Goal: Task Accomplishment & Management: Complete application form

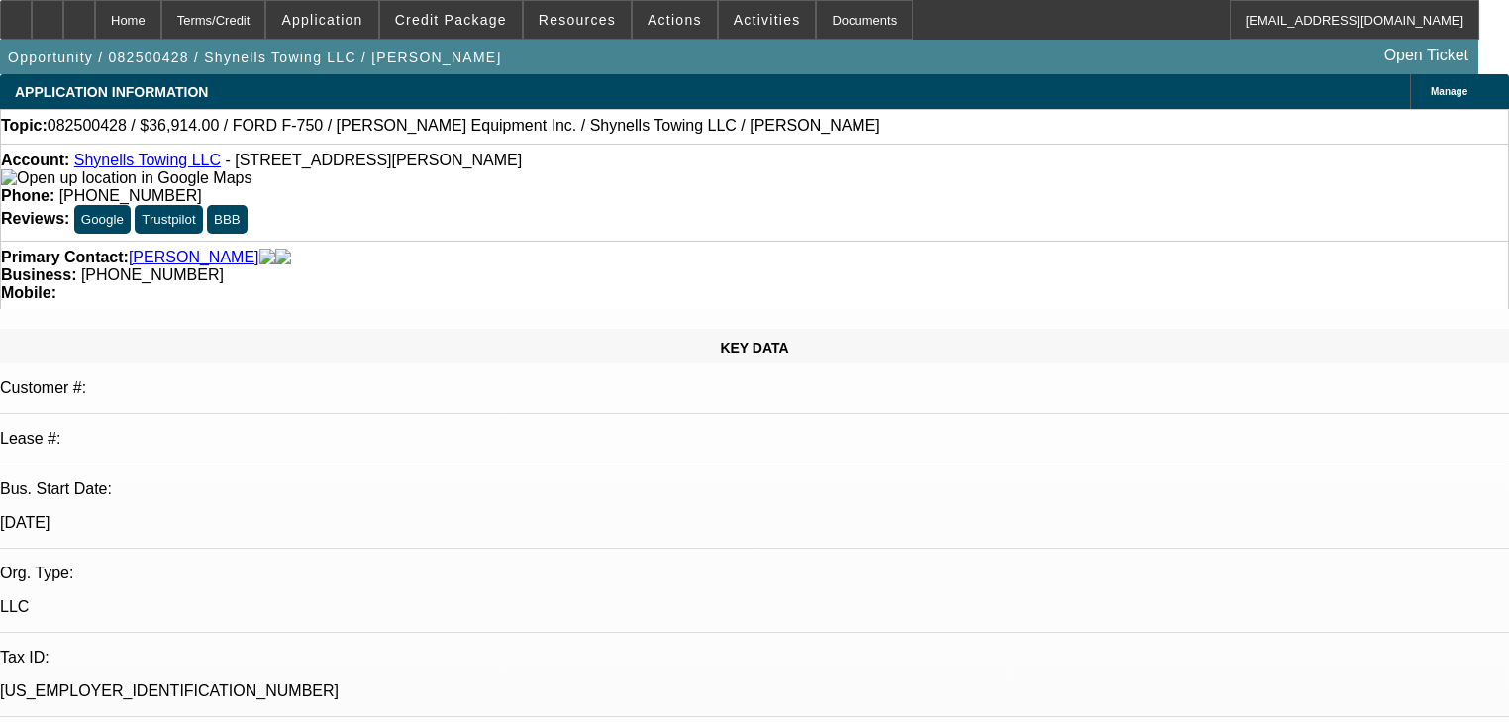
select select "0"
select select "2"
select select "0"
select select "21"
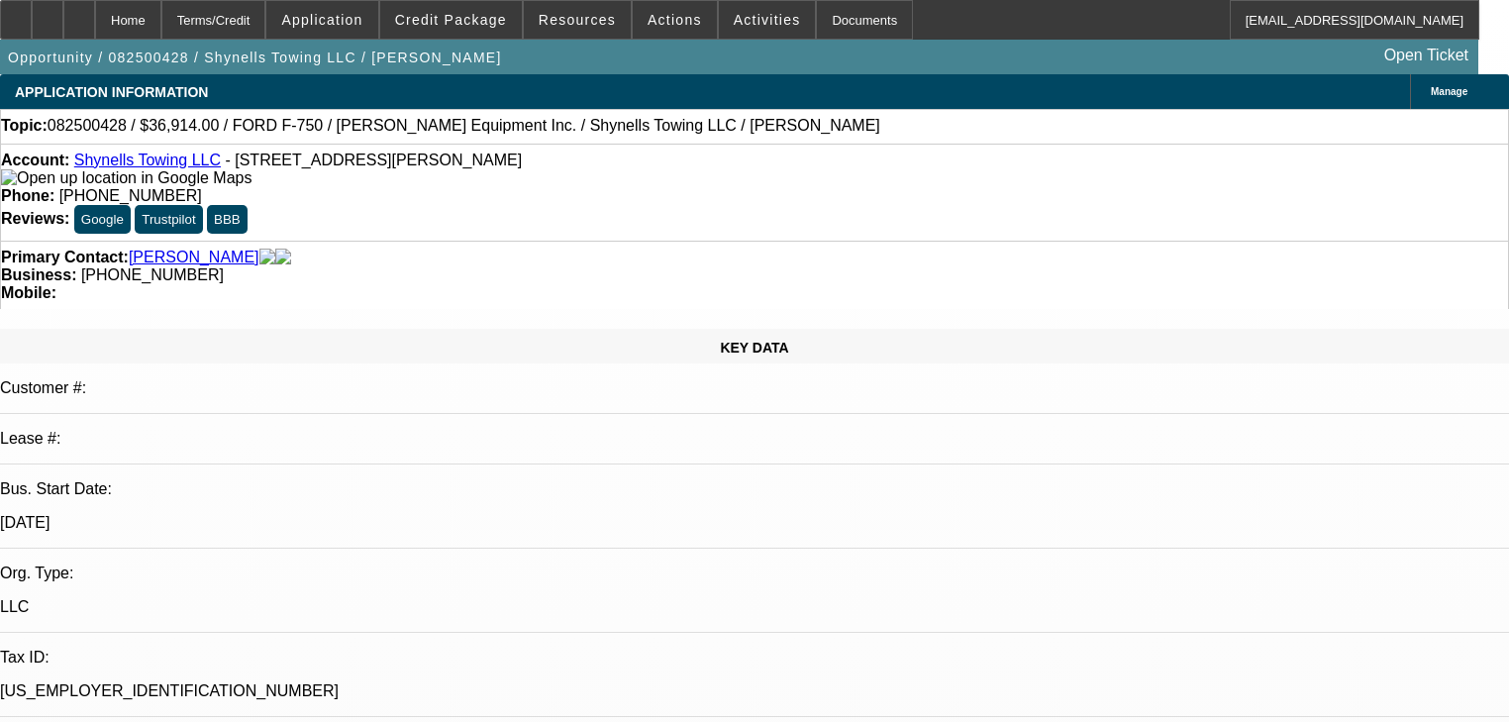
select select "0"
select select "2"
select select "0.1"
select select "4"
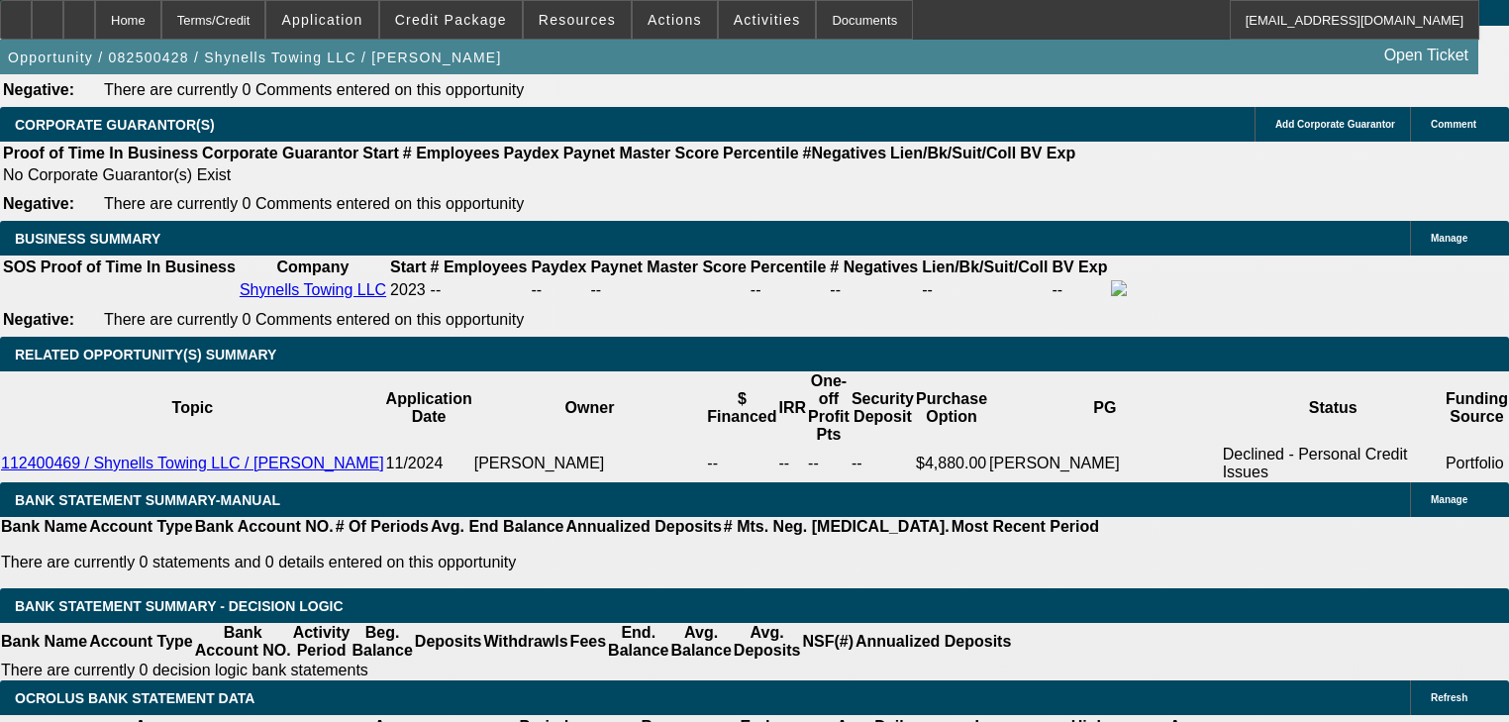
scroll to position [3089, 0]
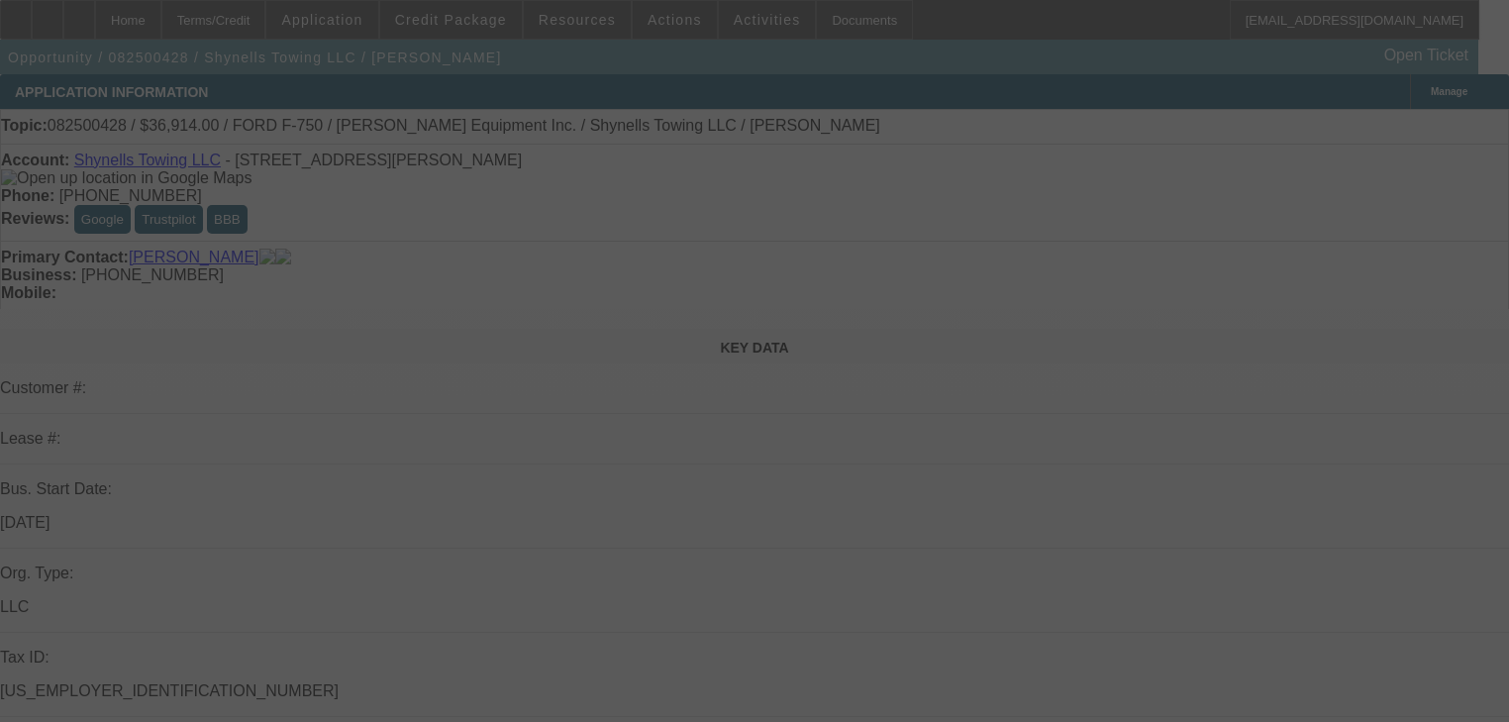
select select "0"
select select "2"
select select "0"
select select "21"
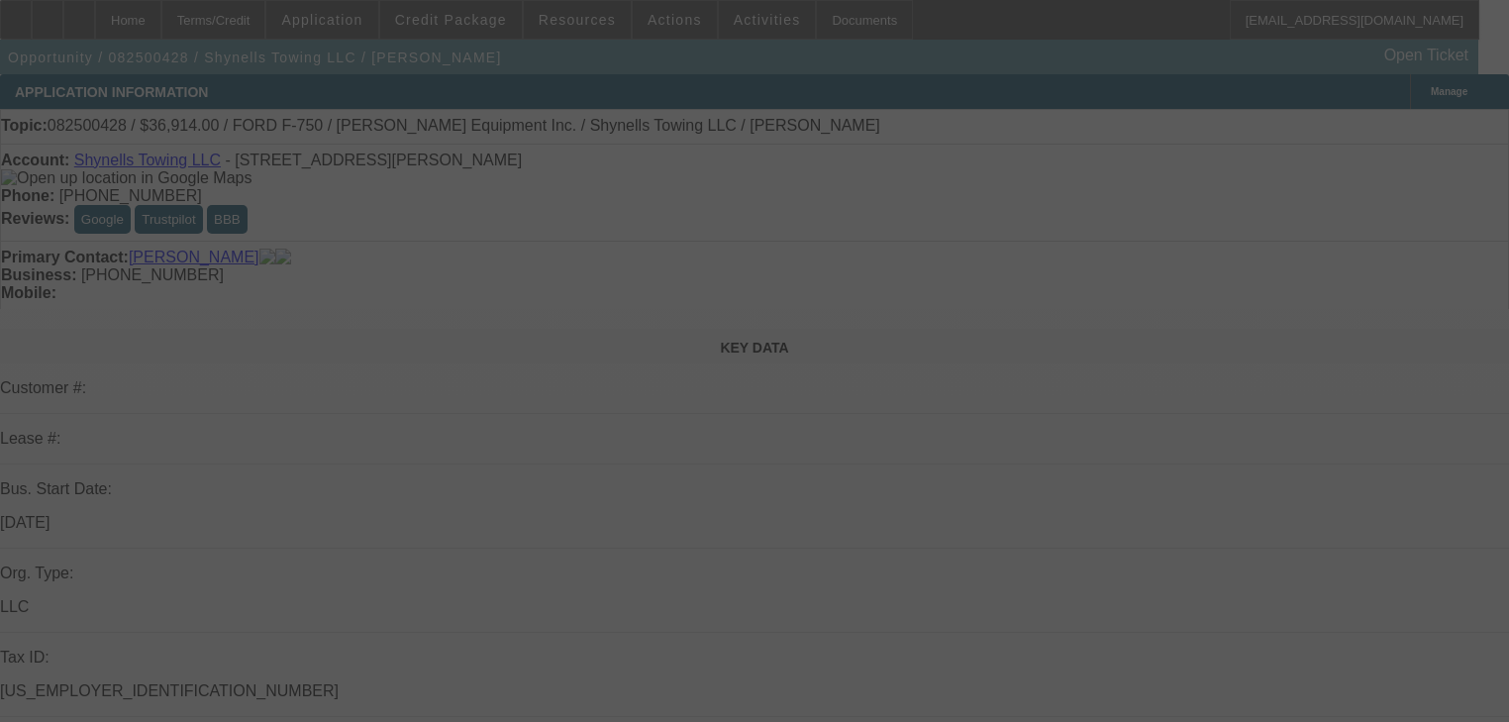
select select "0"
select select "2"
select select "0"
select select "21"
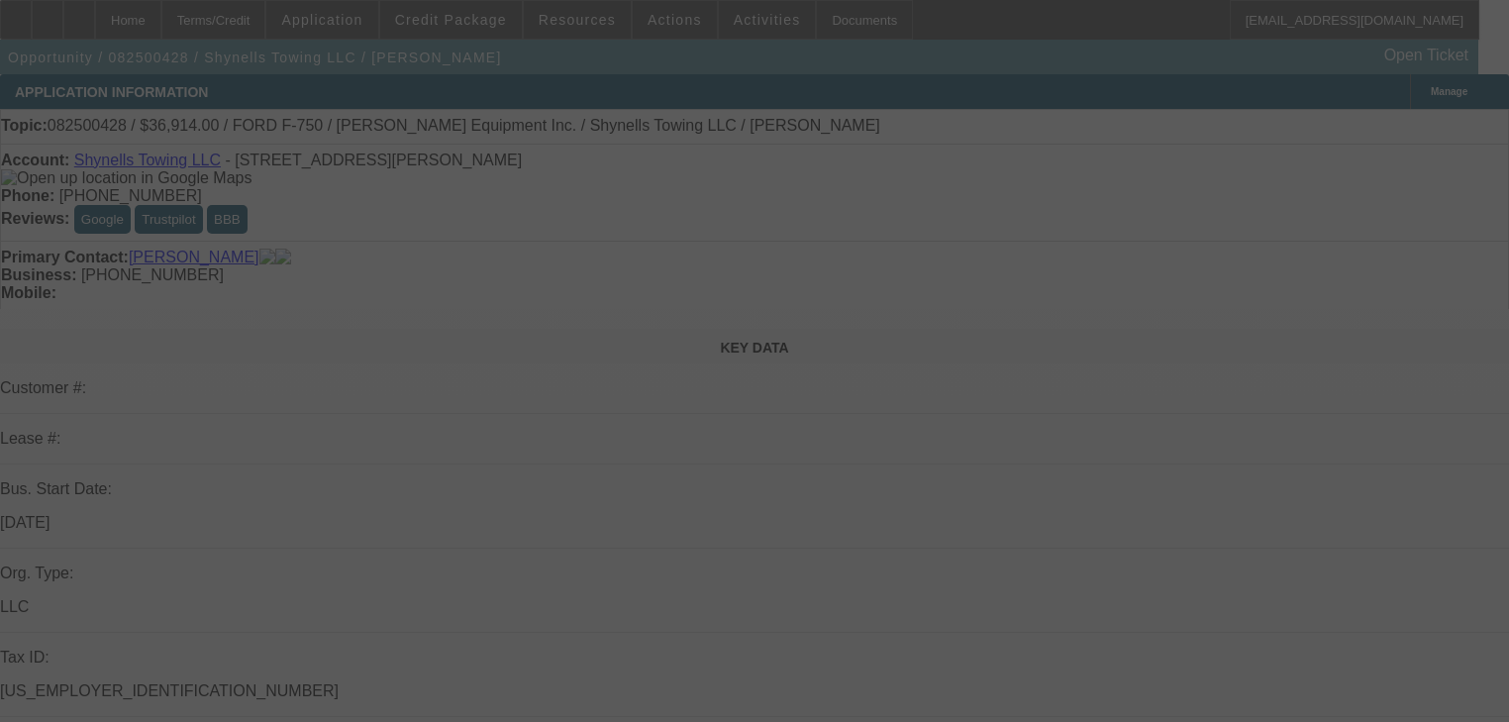
select select "0"
select select "2"
select select "0.1"
select select "4"
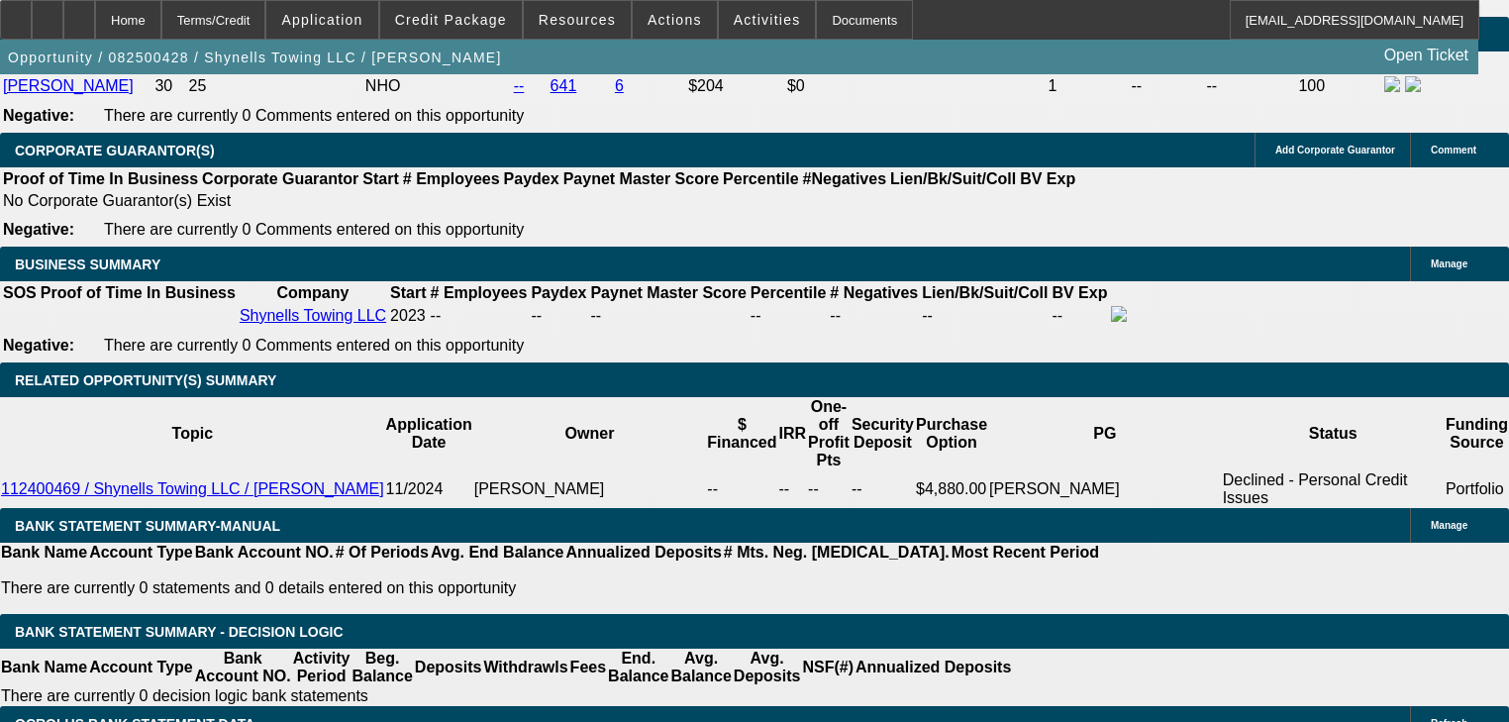
scroll to position [3406, 0]
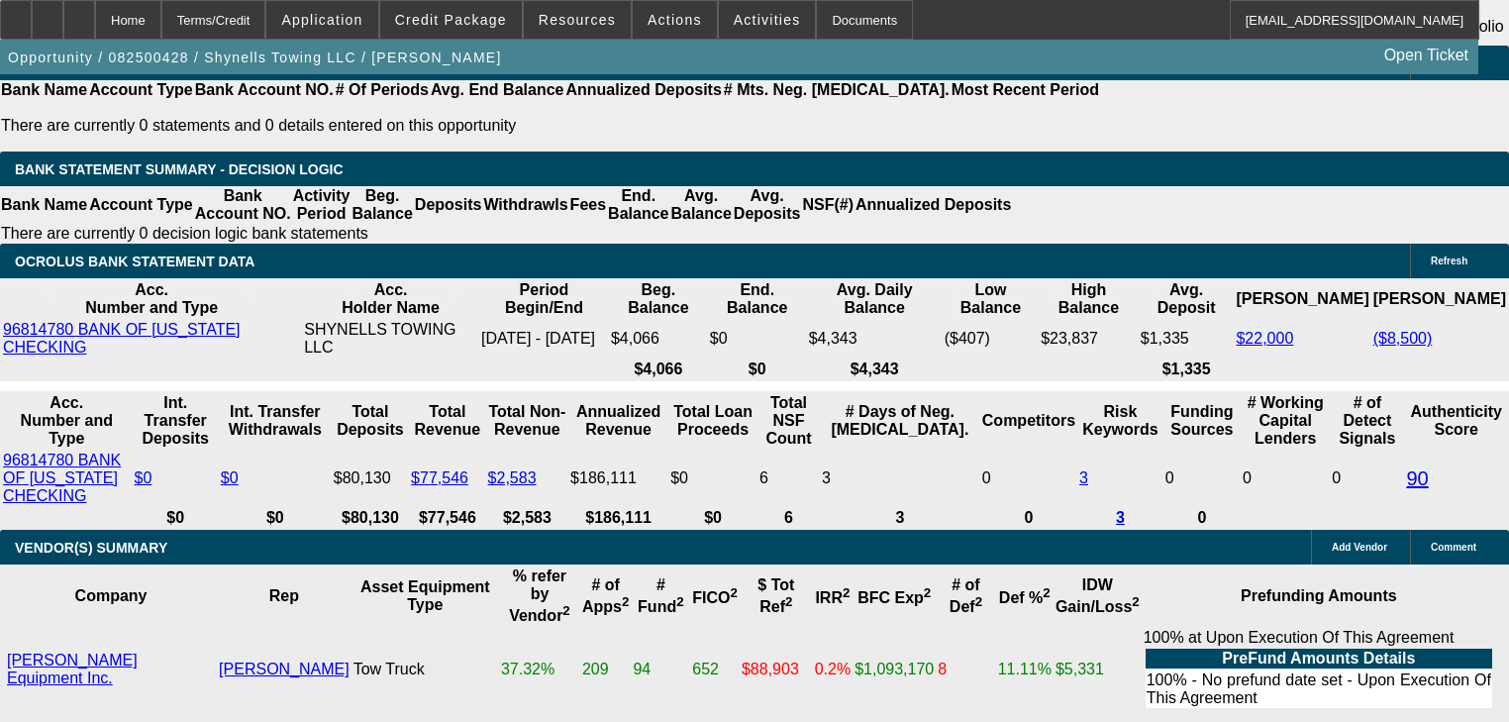
type input "2"
type input "UNKNOWN"
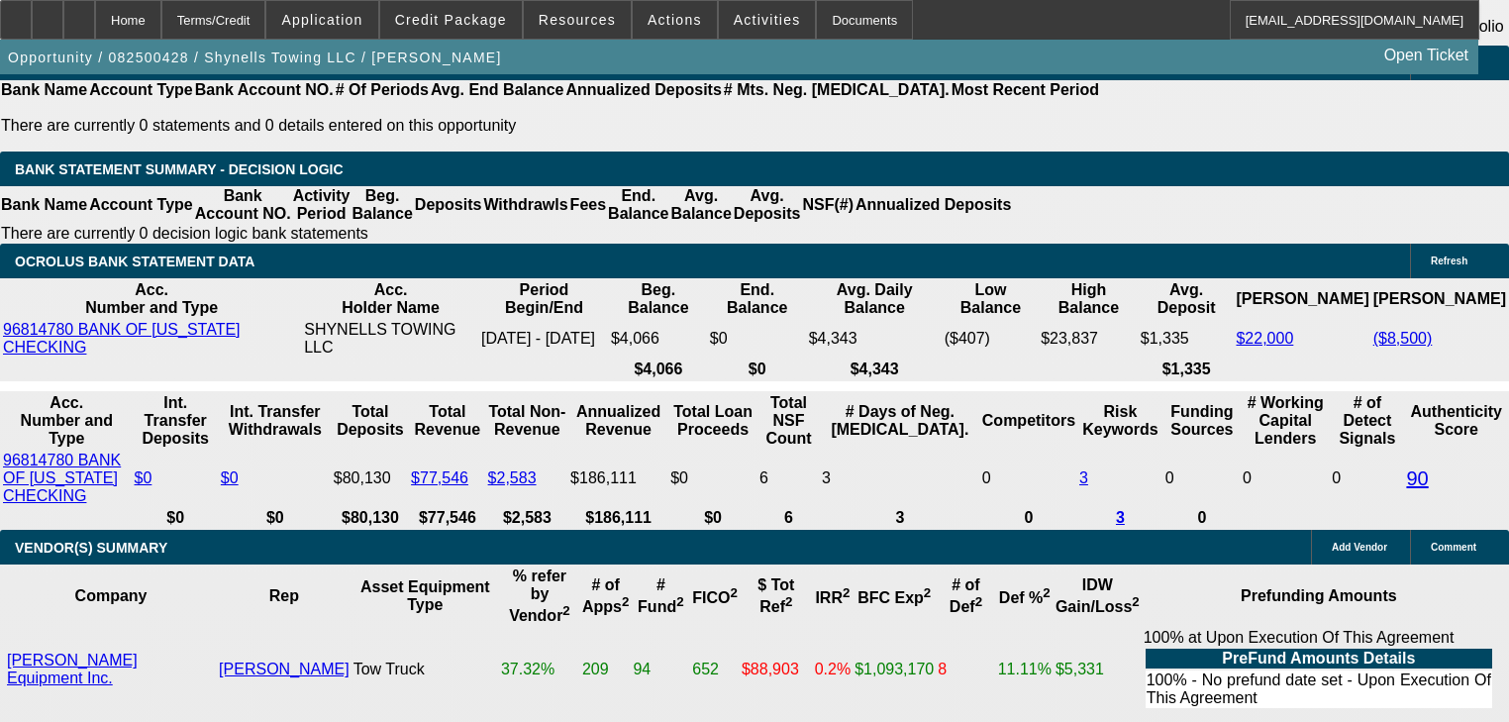
type input "$19,384.89"
type input "24"
type input "$2,258.68"
type input "24"
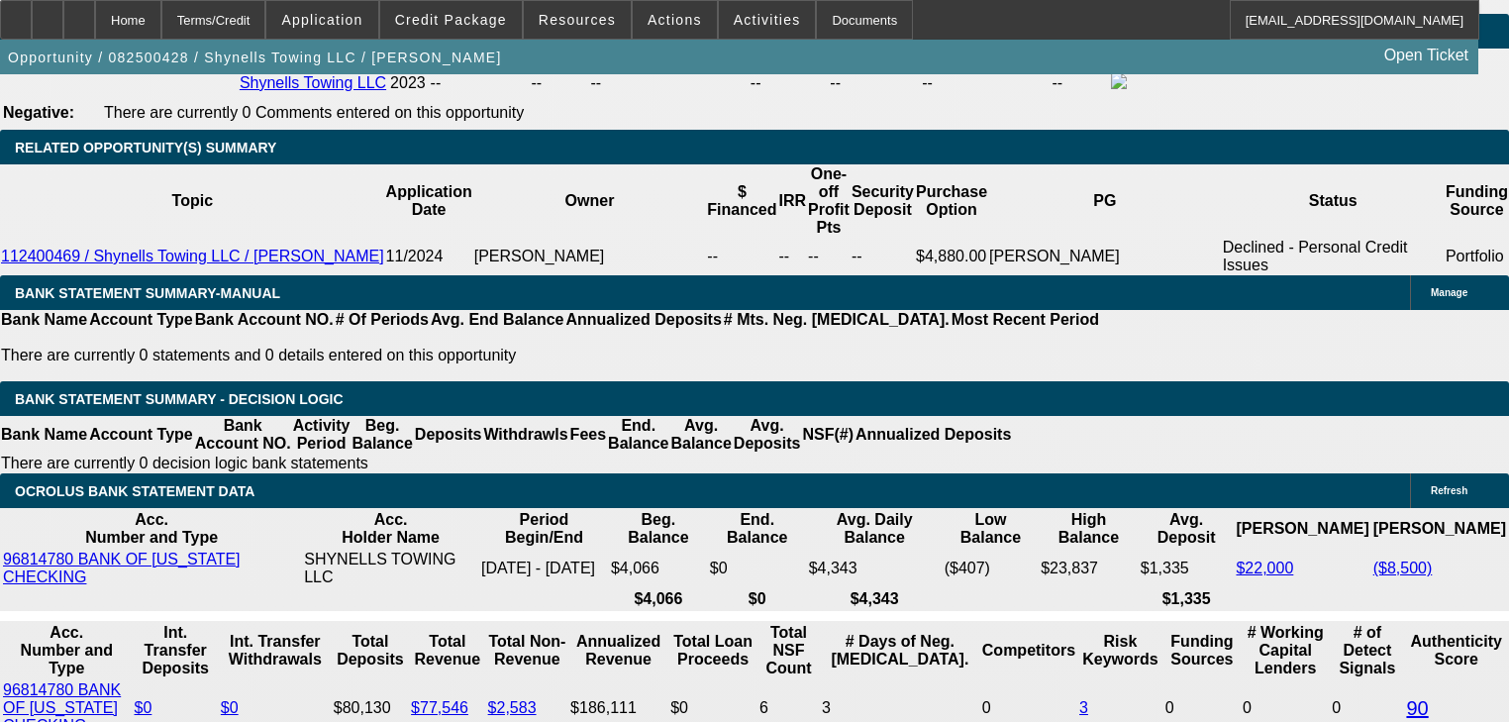
scroll to position [3168, 0]
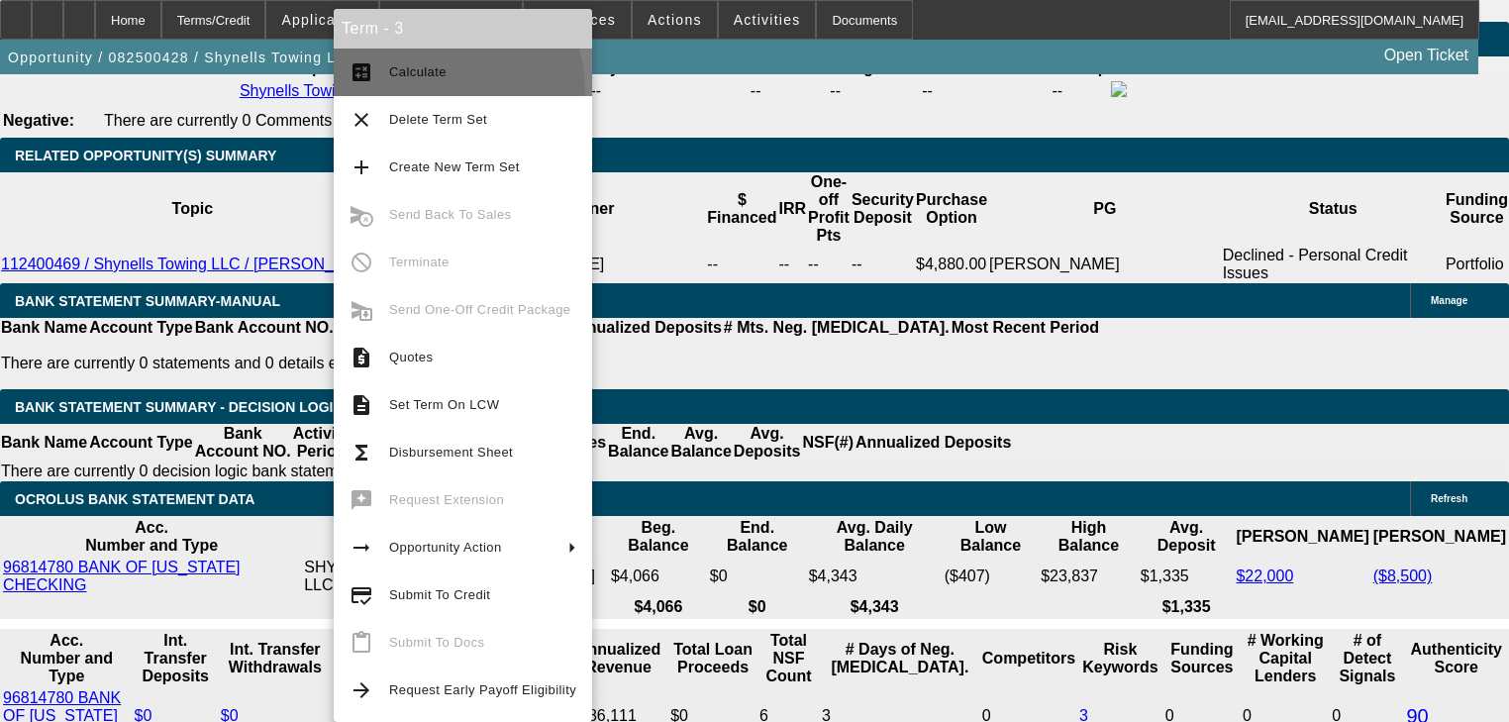
click at [412, 93] on button "calculate Calculate" at bounding box center [463, 73] width 258 height 48
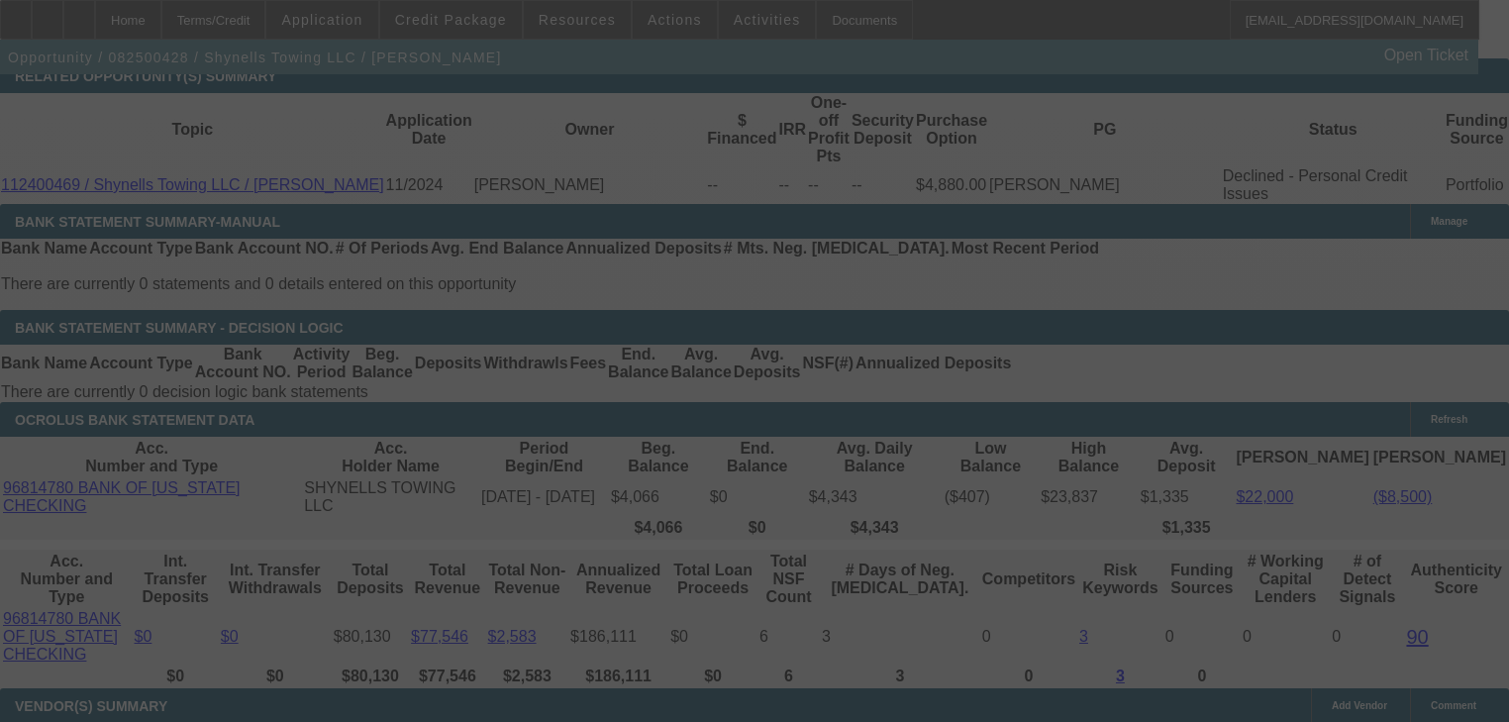
scroll to position [3326, 0]
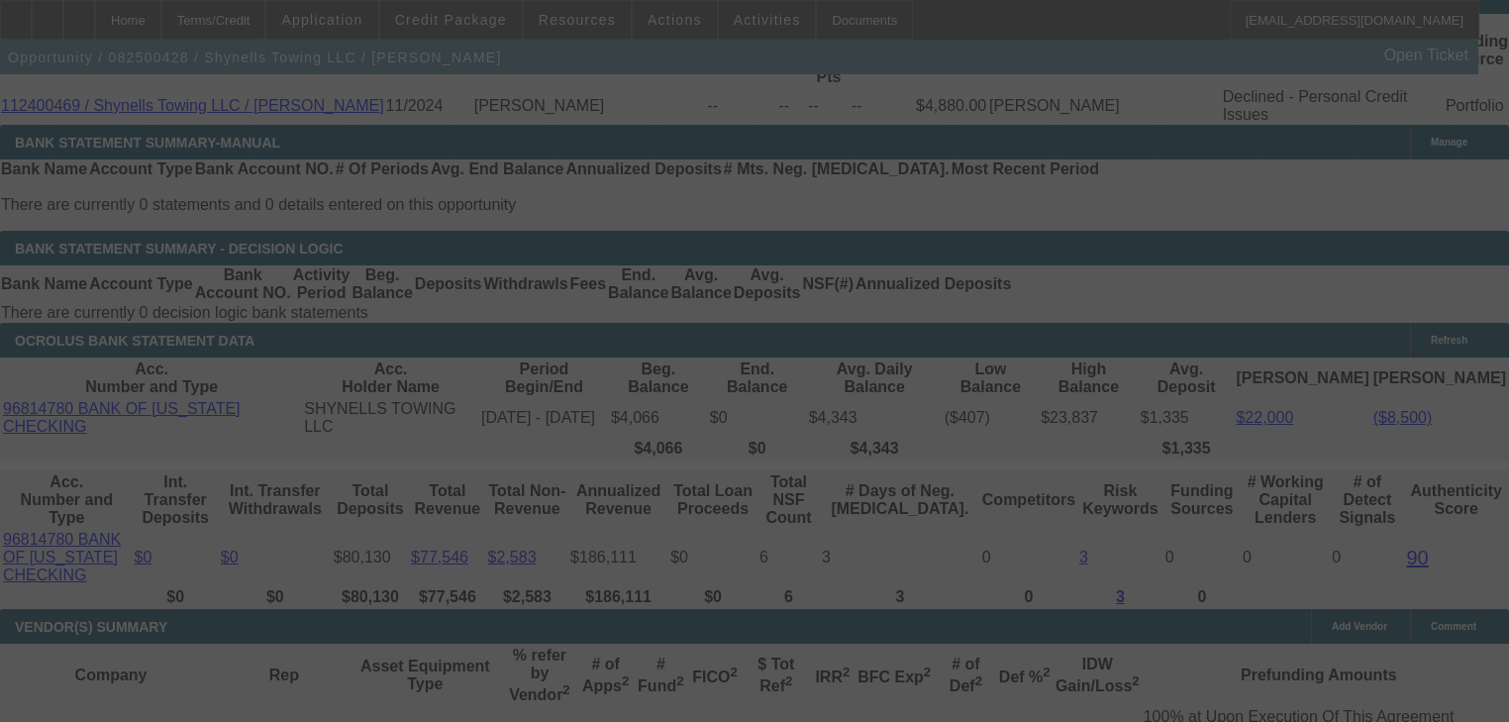
select select "0"
select select "2"
select select "0"
select select "21"
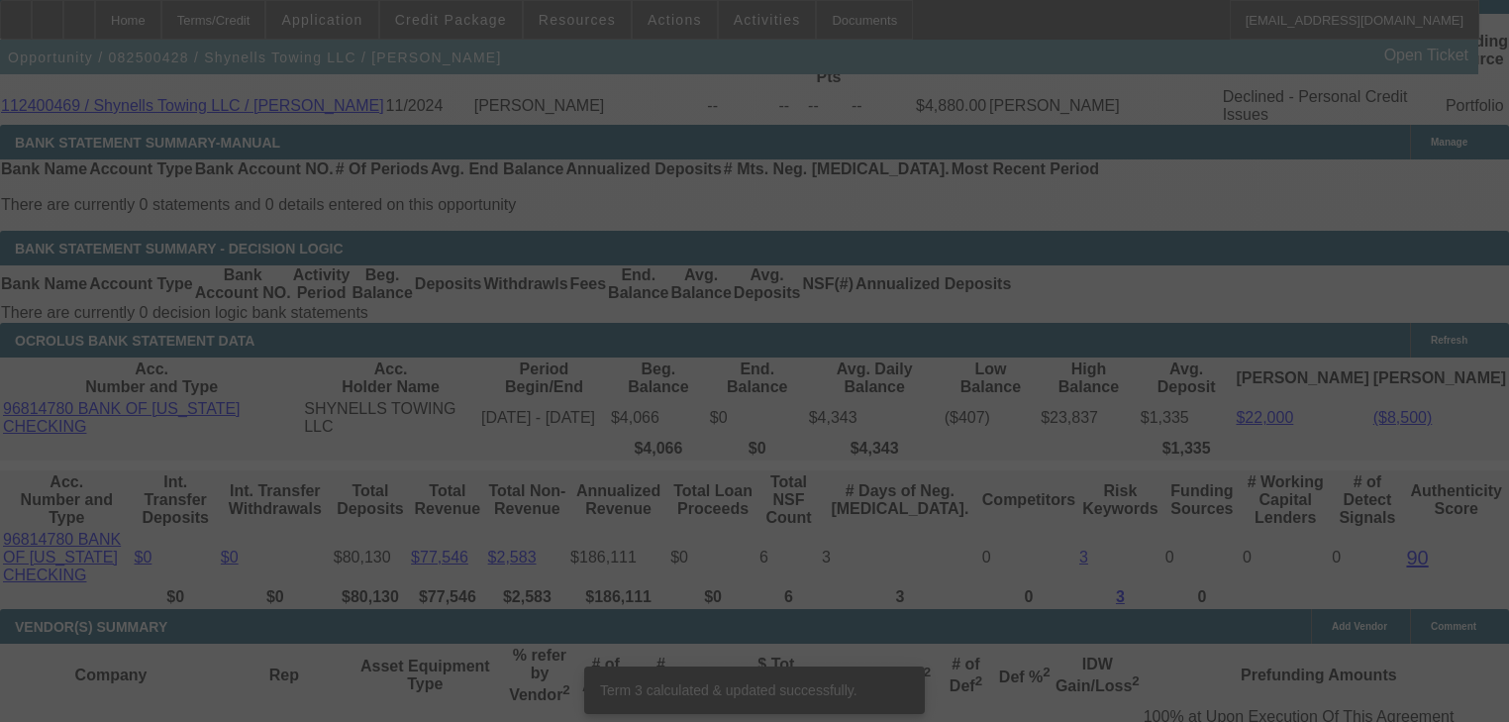
scroll to position [3308, 0]
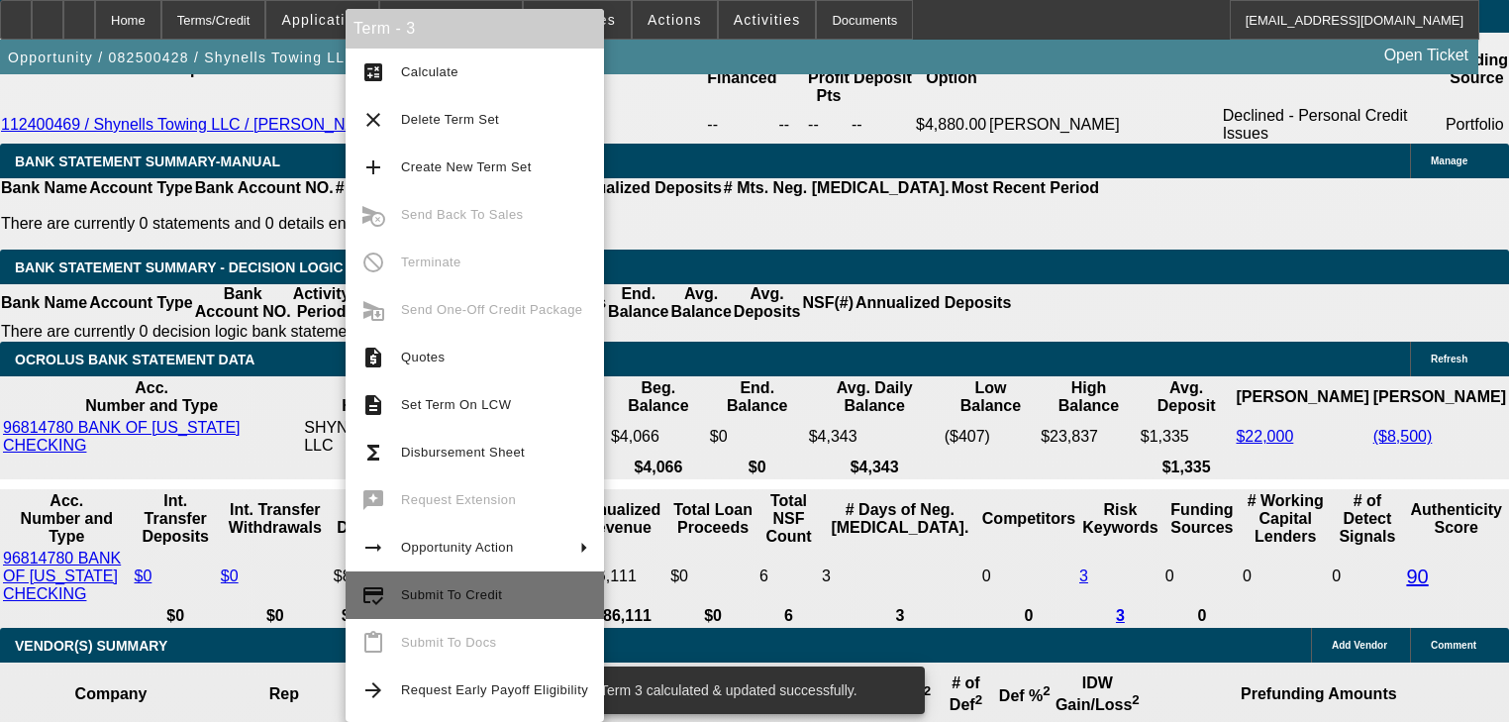
click at [474, 597] on span "Submit To Credit" at bounding box center [451, 594] width 101 height 15
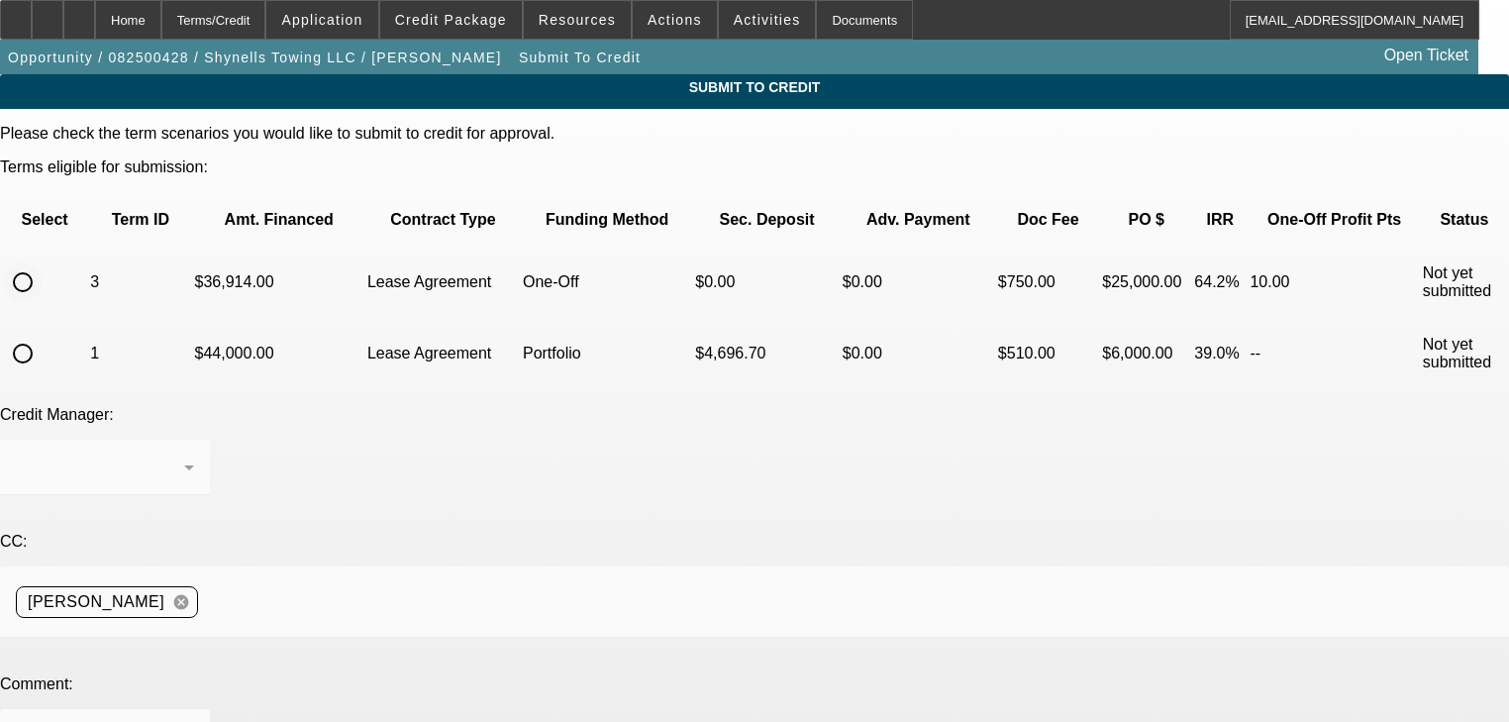
click at [43, 262] on input "radio" at bounding box center [23, 282] width 40 height 40
radio input "true"
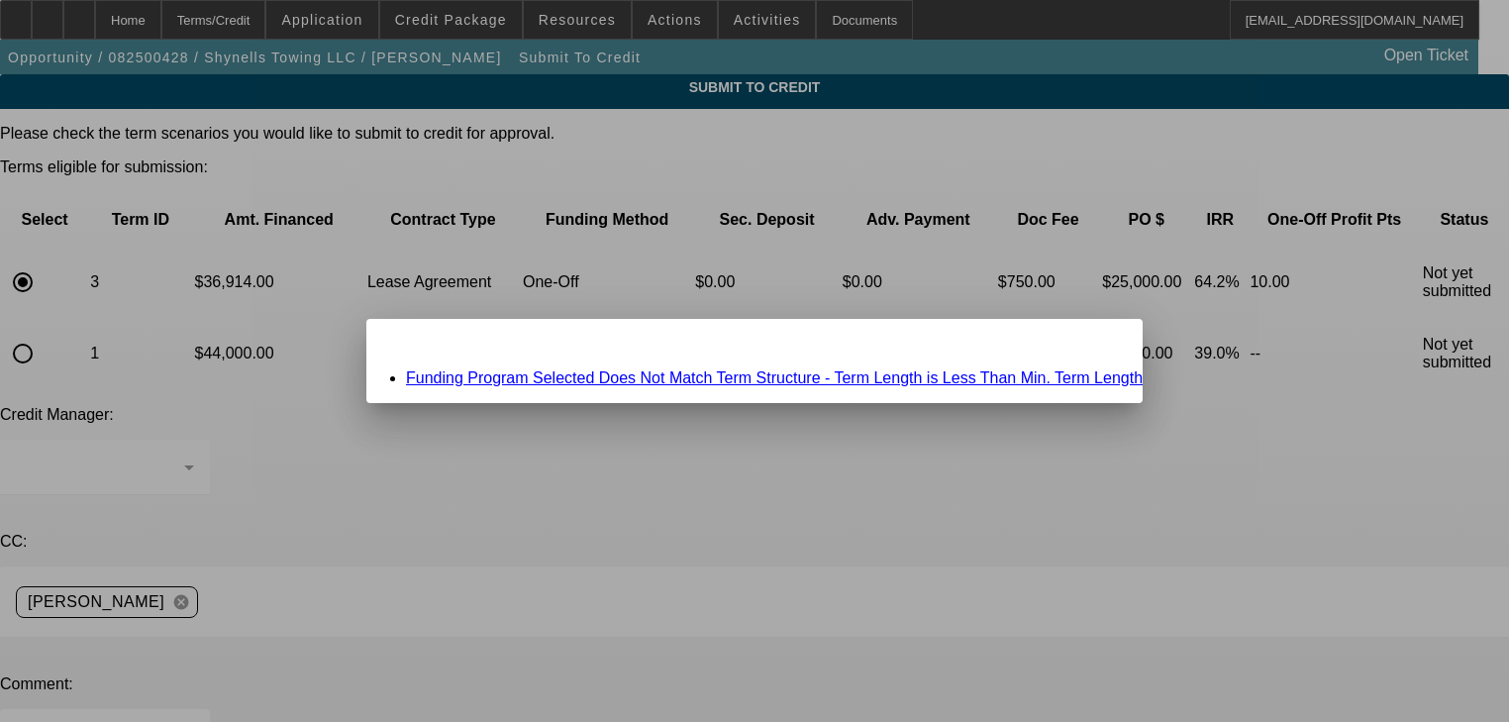
click at [1104, 342] on span "Close" at bounding box center [1117, 336] width 27 height 11
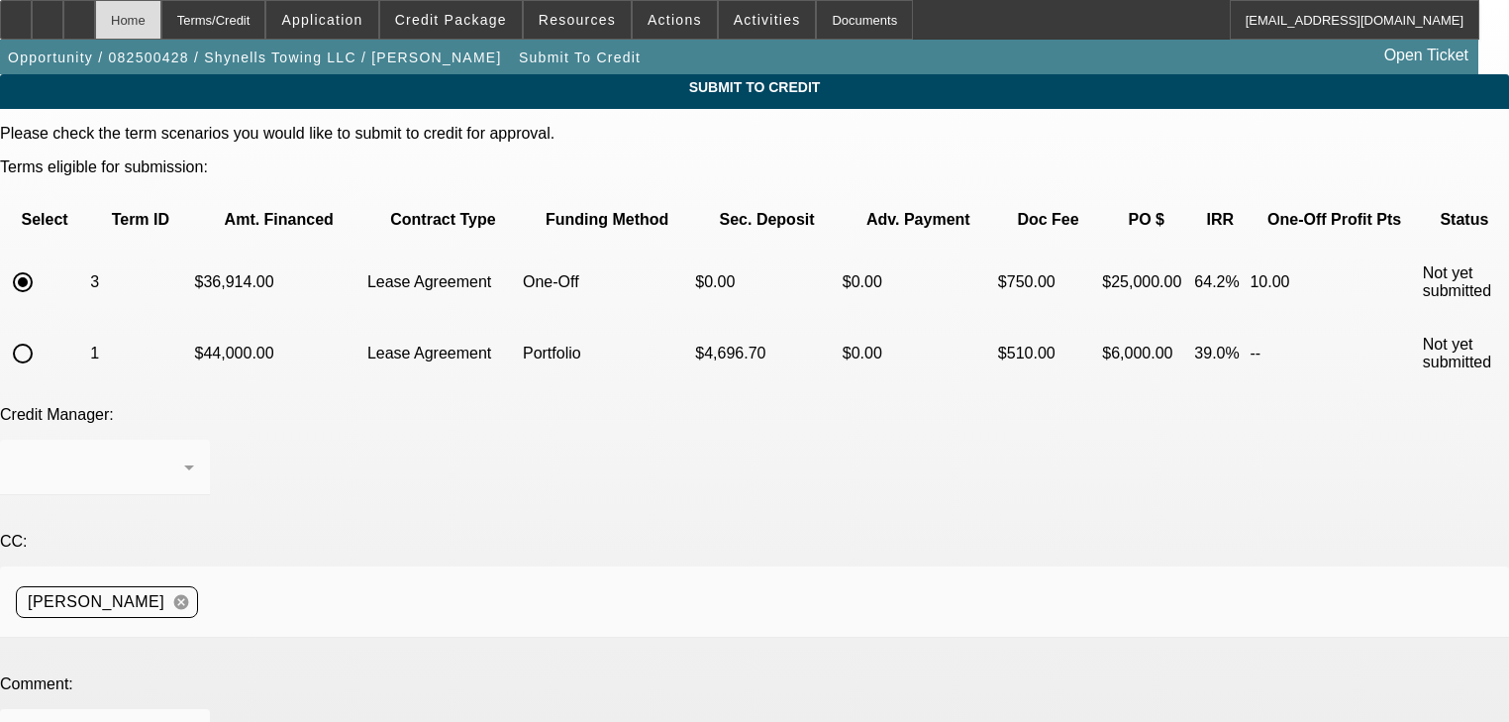
click at [161, 20] on div "Home" at bounding box center [128, 20] width 66 height 40
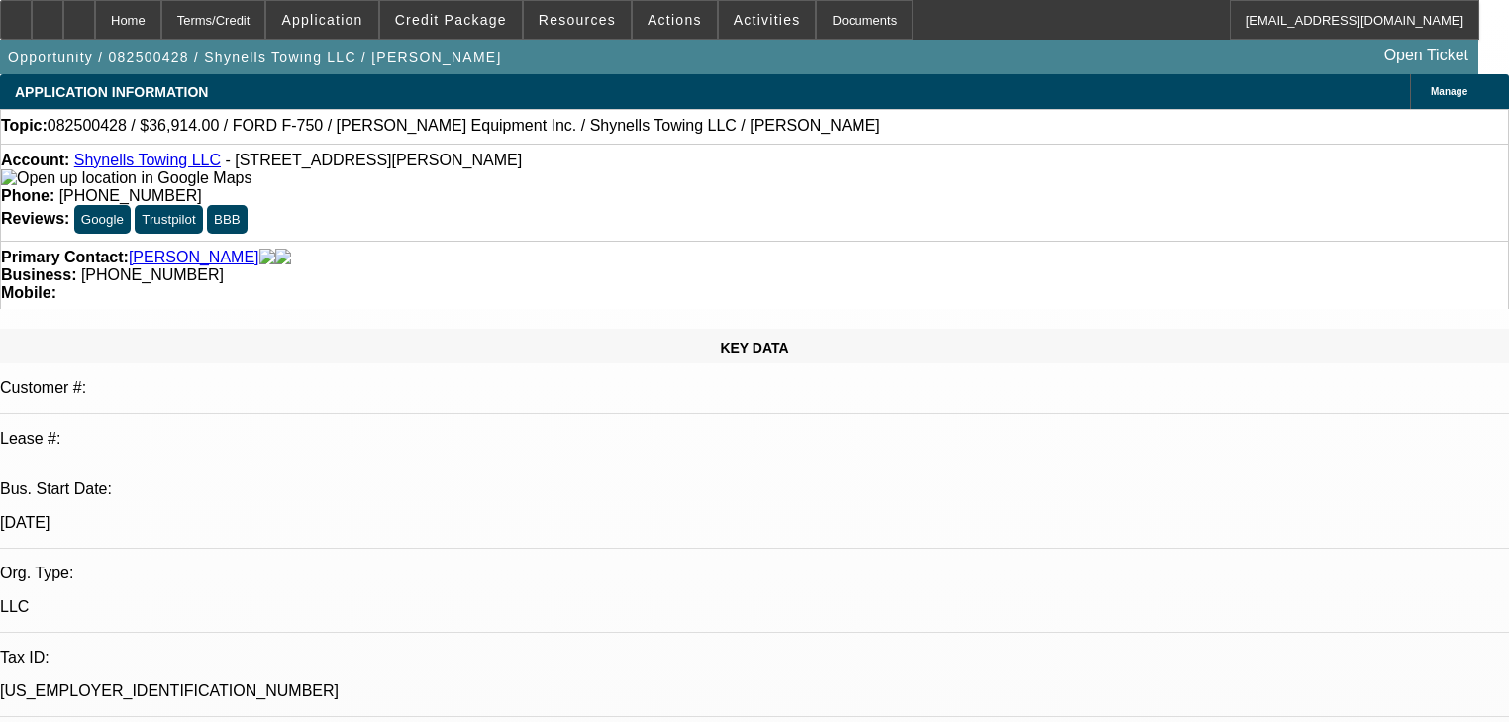
select select "0"
select select "2"
select select "0"
select select "21"
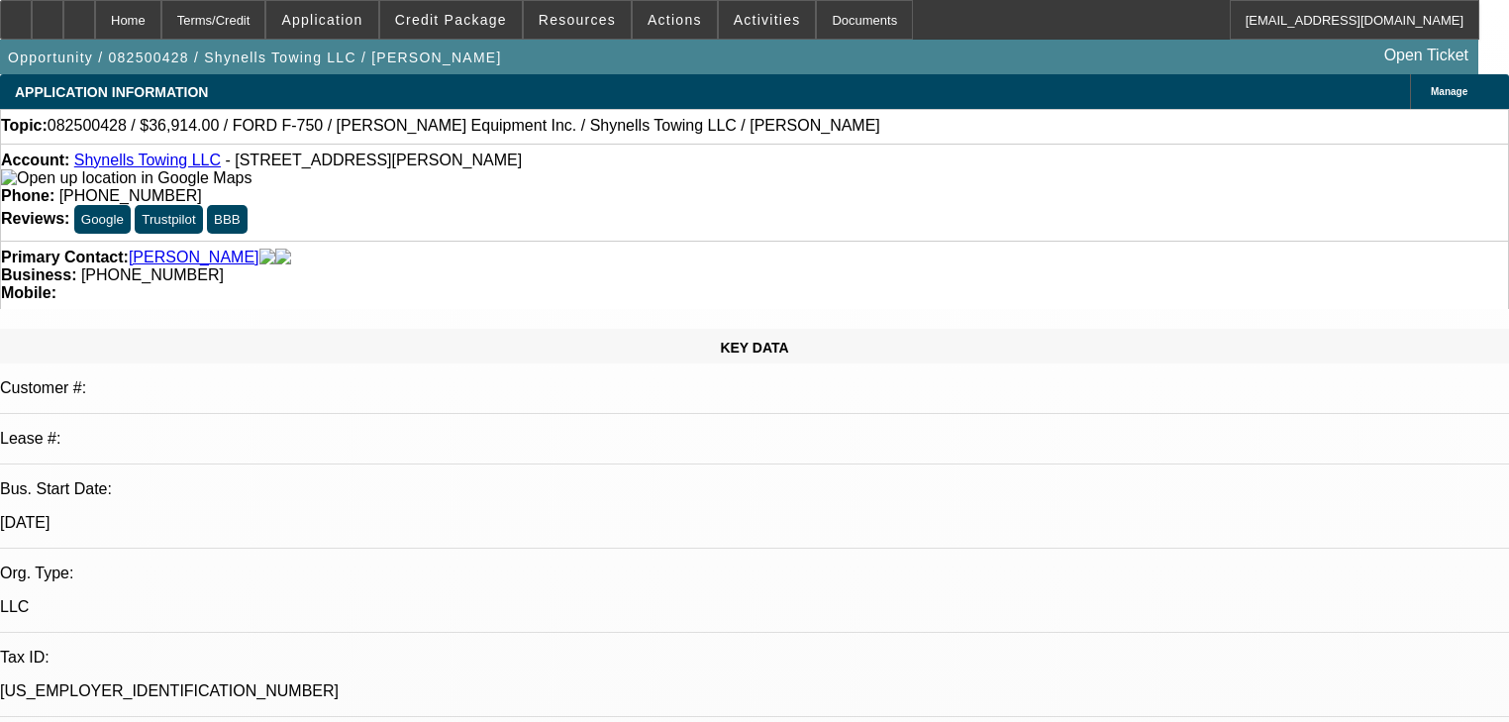
select select "0"
select select "2"
select select "0"
select select "21"
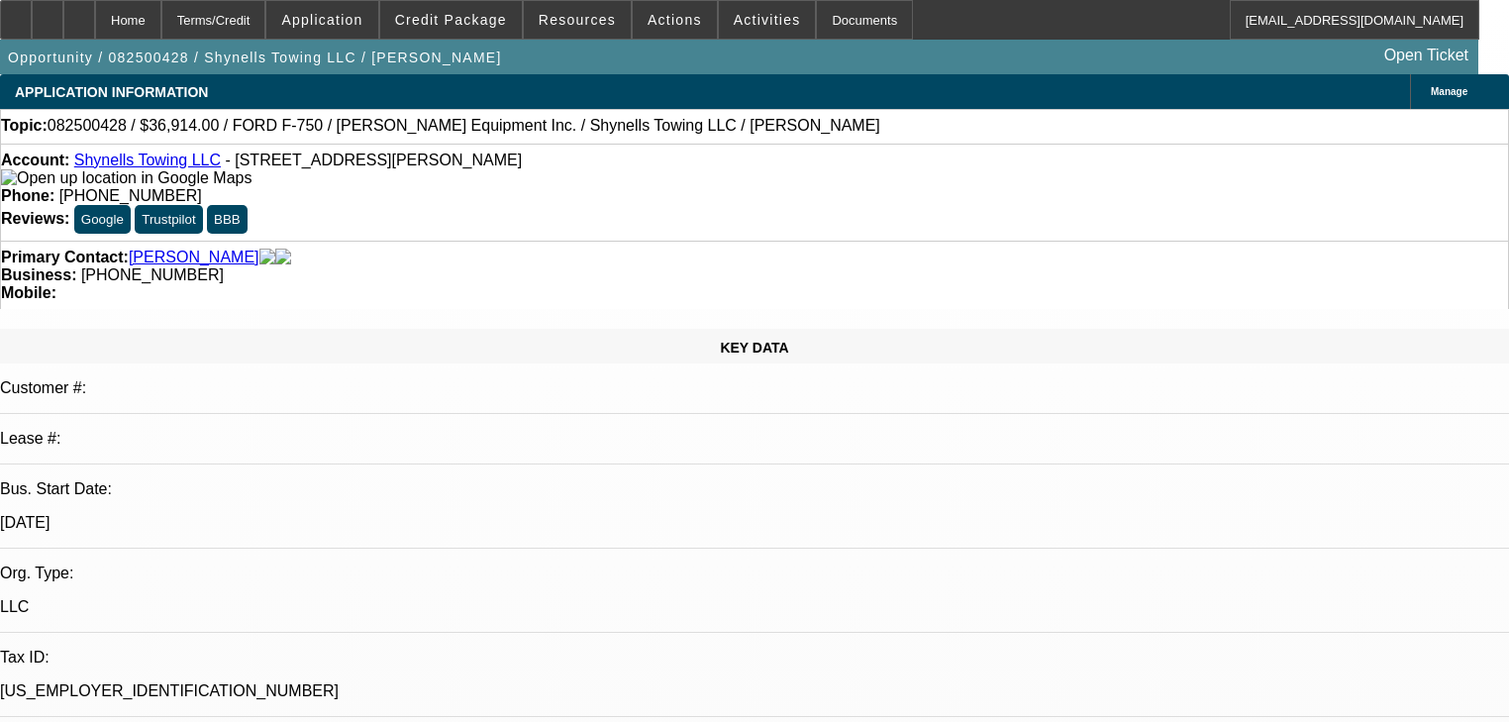
select select "0"
select select "2"
select select "0.1"
select select "4"
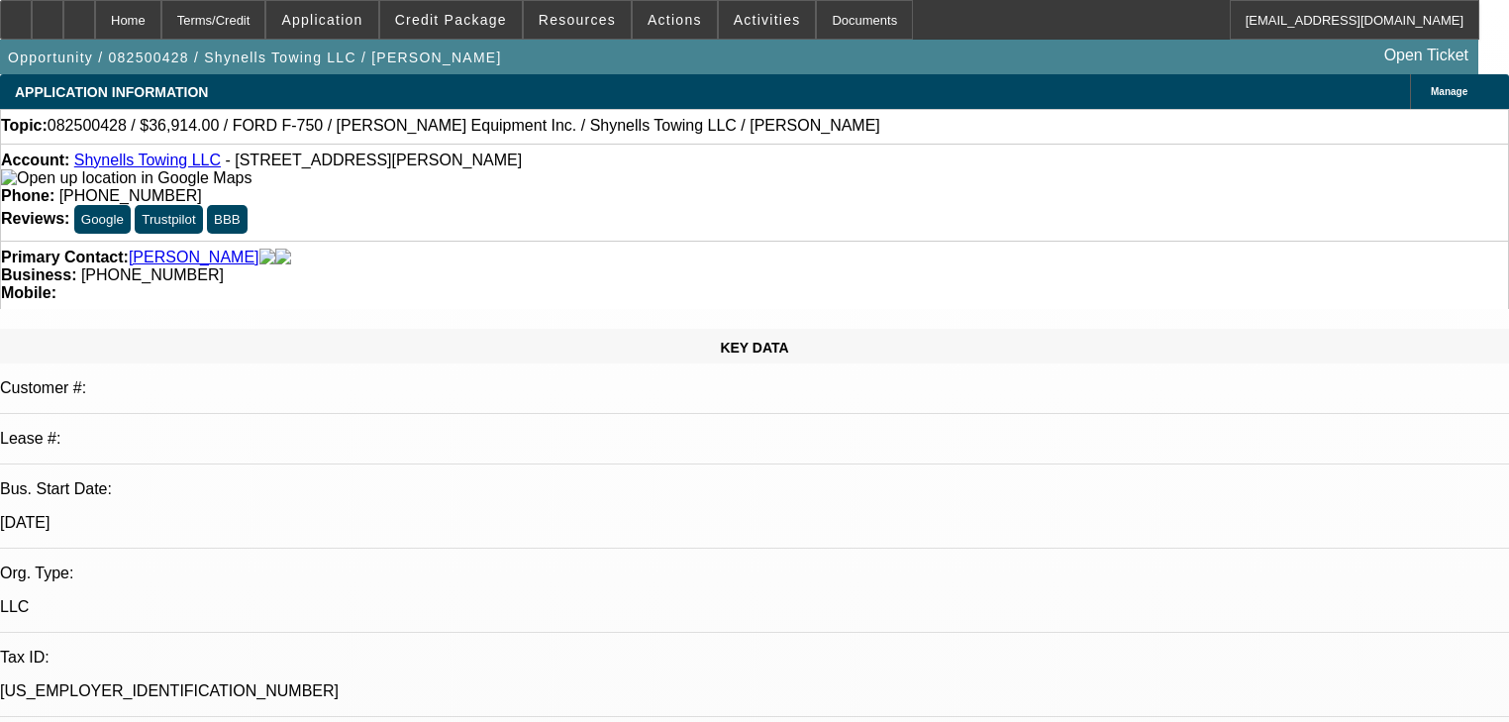
select select "0"
select select "2"
select select "0"
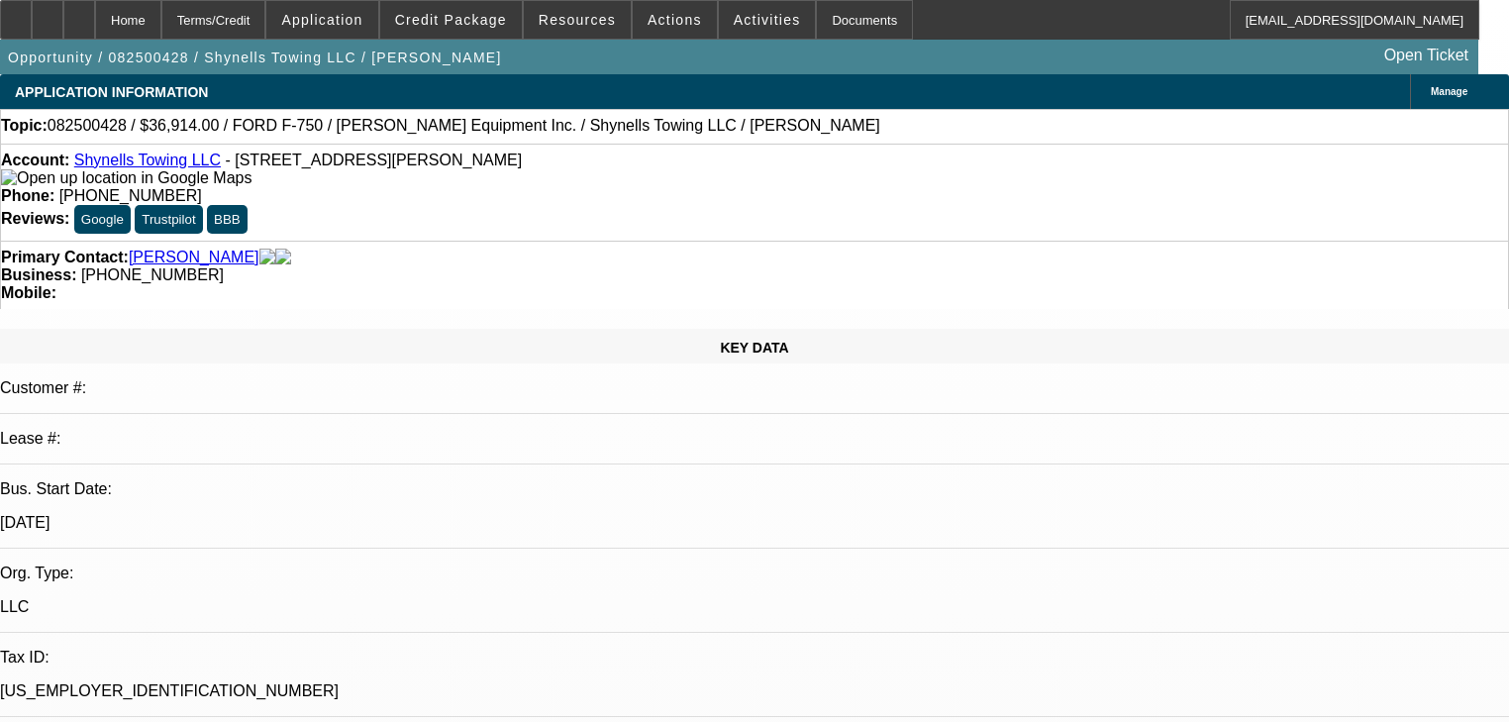
select select "21"
select select "0"
select select "2"
select select "0"
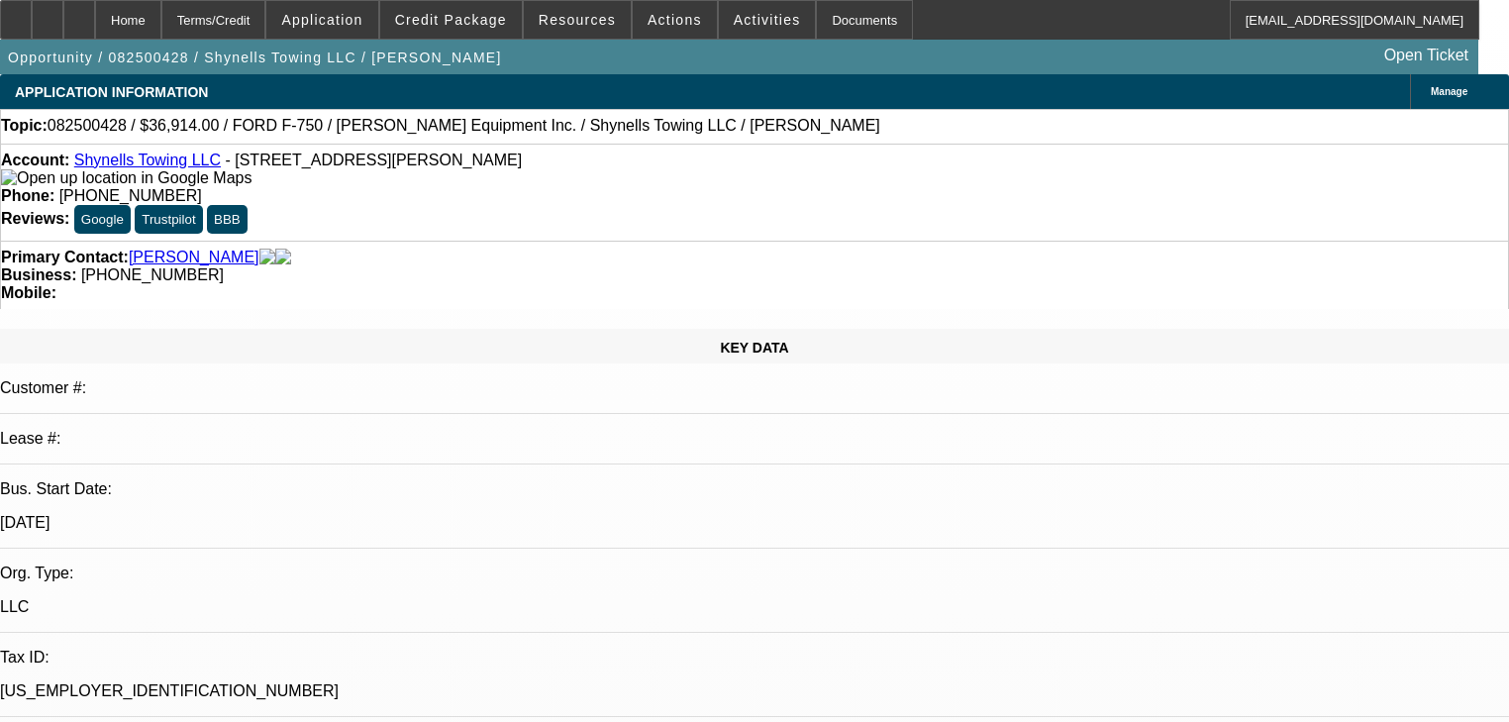
select select "21"
select select "0"
select select "2"
select select "0.1"
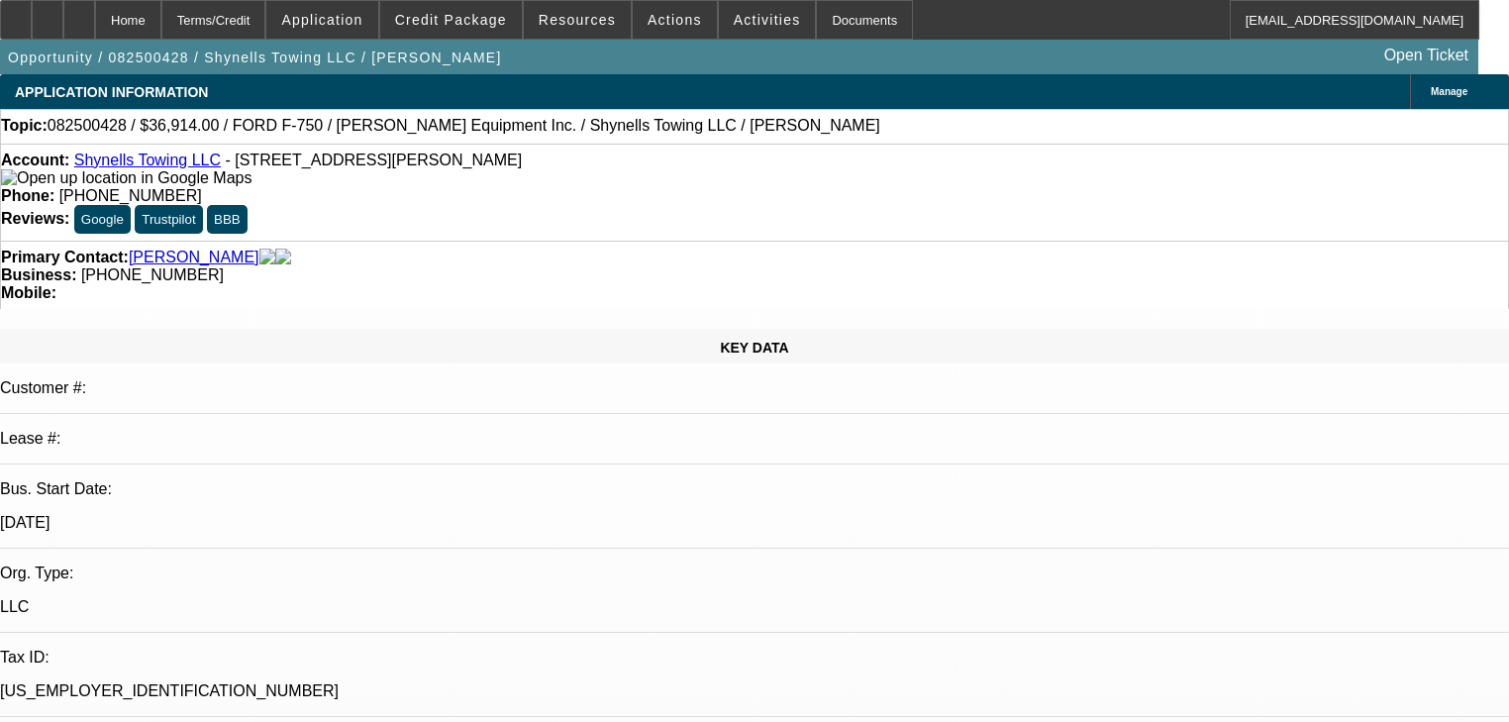
select select "4"
drag, startPoint x: 1165, startPoint y: 178, endPoint x: 1142, endPoint y: 174, distance: 23.1
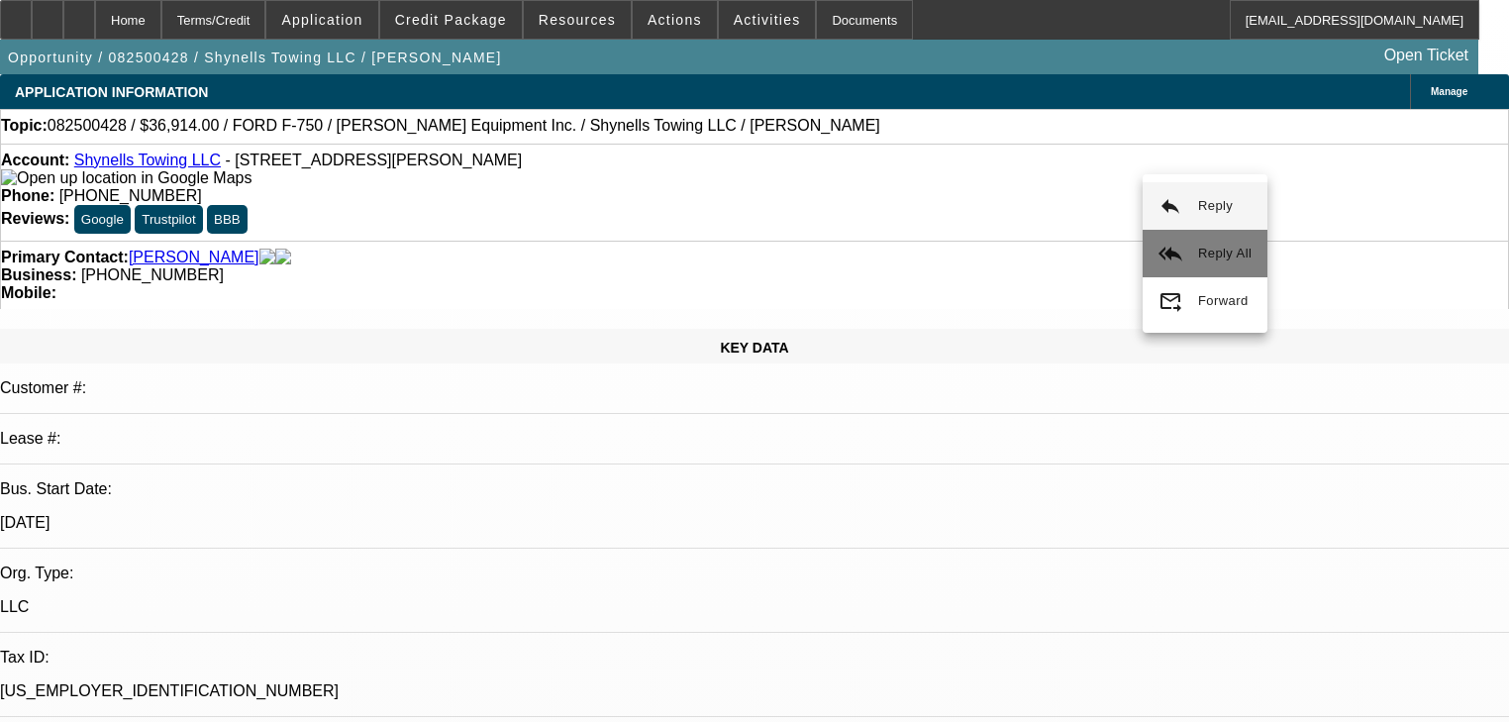
click at [1156, 239] on button "reply_all Reply All" at bounding box center [1204, 254] width 125 height 48
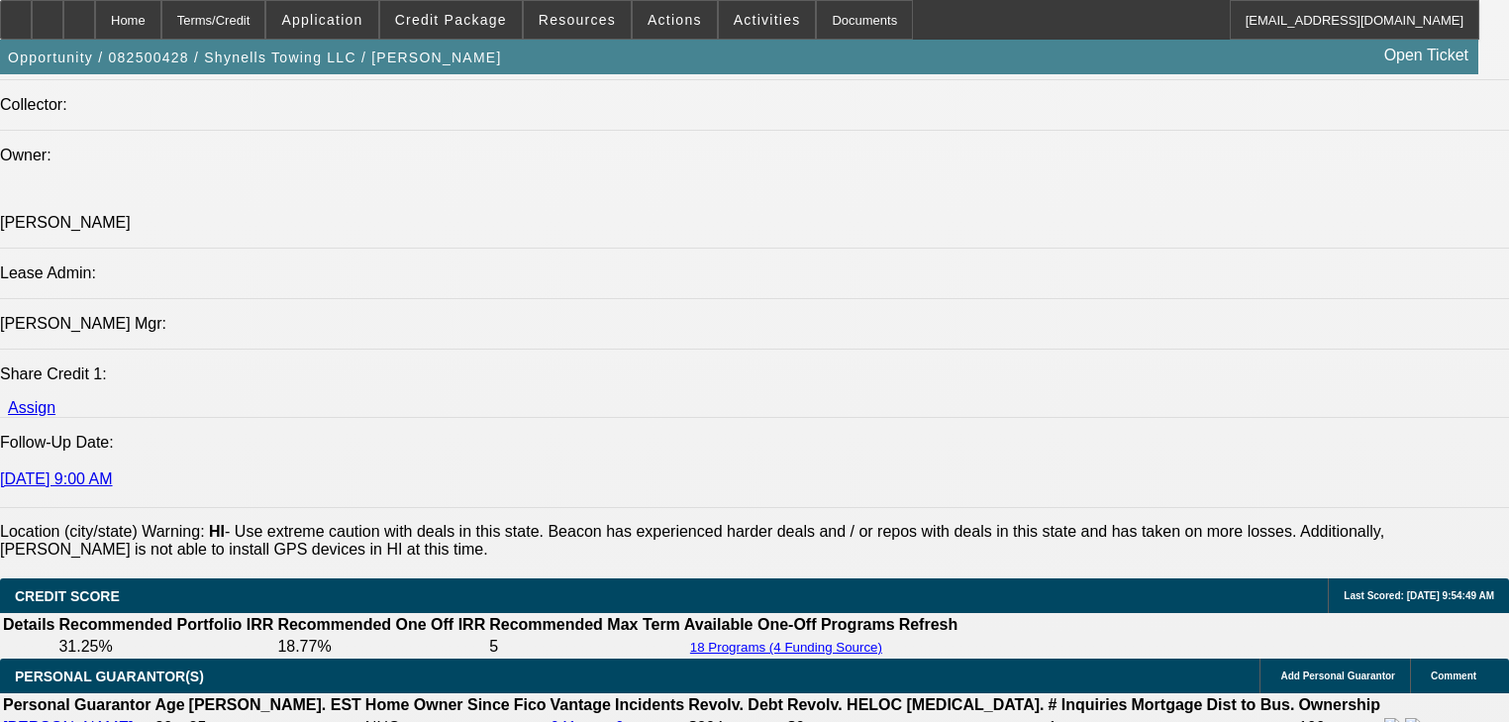
scroll to position [2614, 0]
